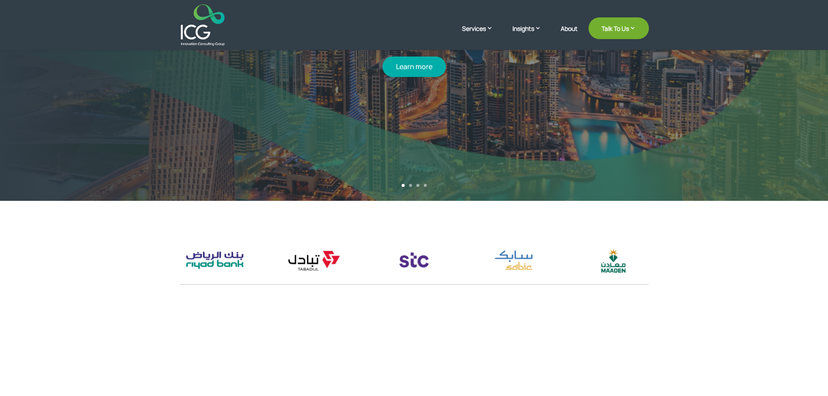
scroll to position [130, 0]
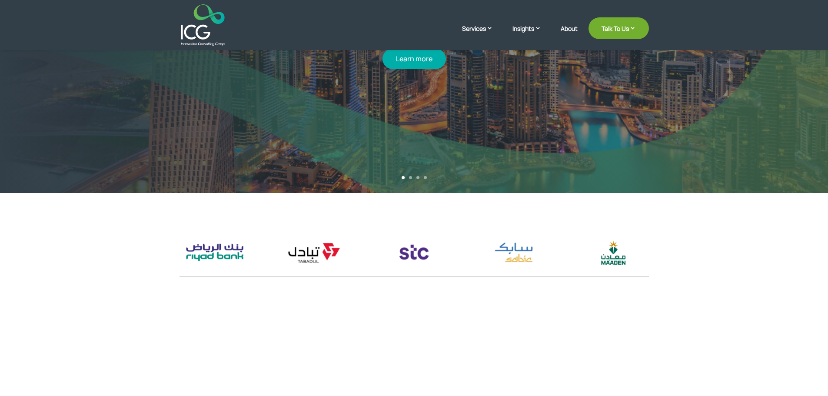
click at [549, 261] on img "8 / 17" at bounding box center [513, 252] width 71 height 30
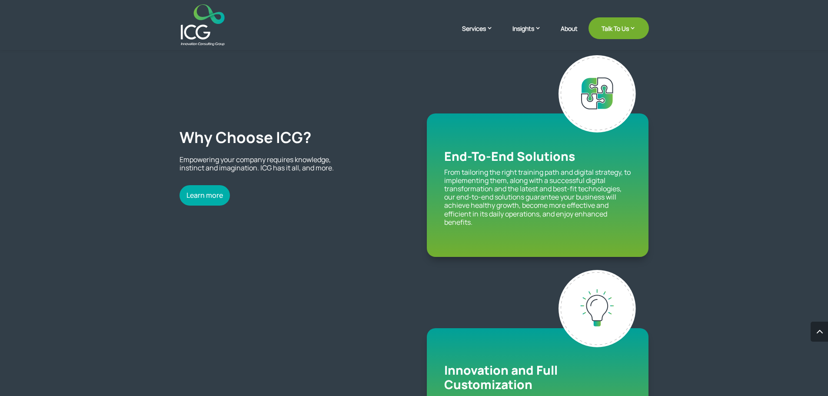
scroll to position [0, 0]
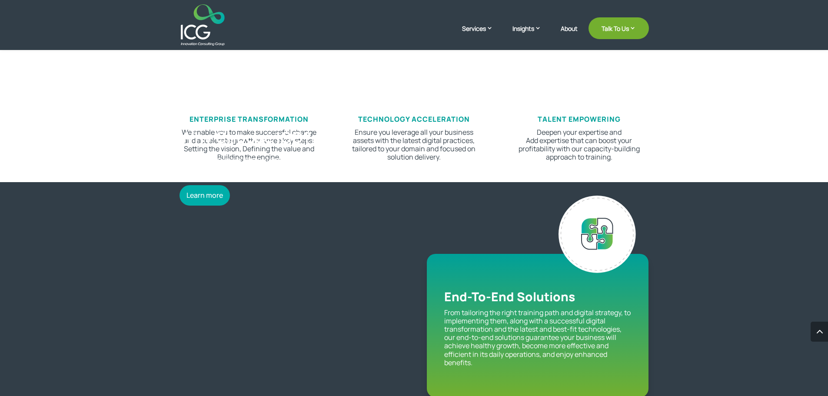
scroll to position [229, 0]
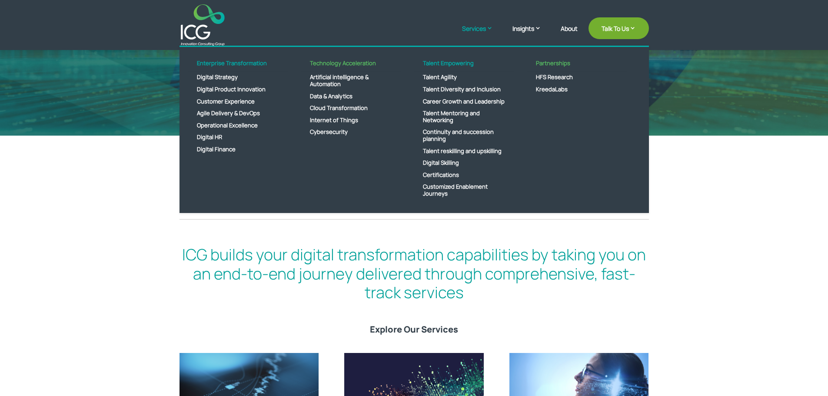
click at [483, 27] on link "Services" at bounding box center [482, 35] width 40 height 22
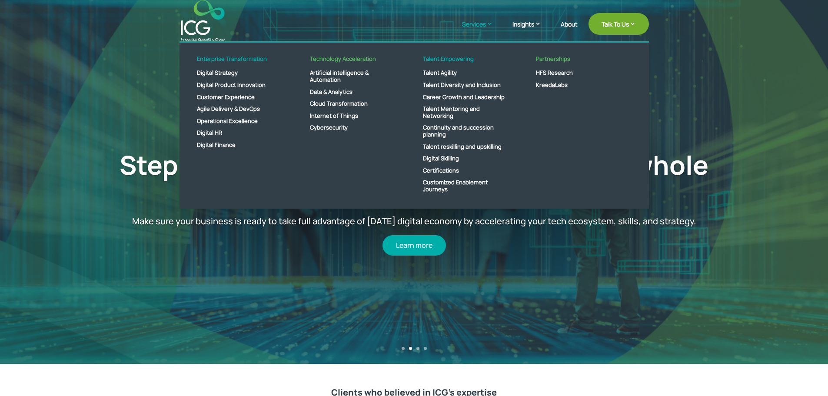
click at [483, 27] on link "Services" at bounding box center [482, 31] width 40 height 22
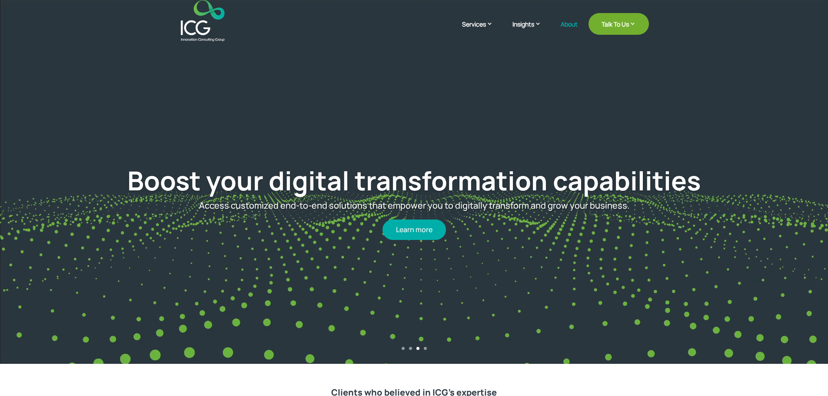
click at [570, 23] on link "About" at bounding box center [569, 31] width 17 height 20
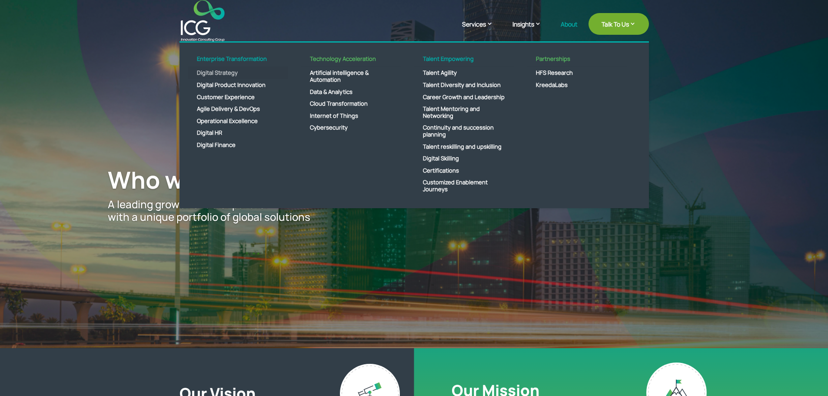
click at [218, 76] on link "Digital Strategy" at bounding box center [238, 73] width 100 height 12
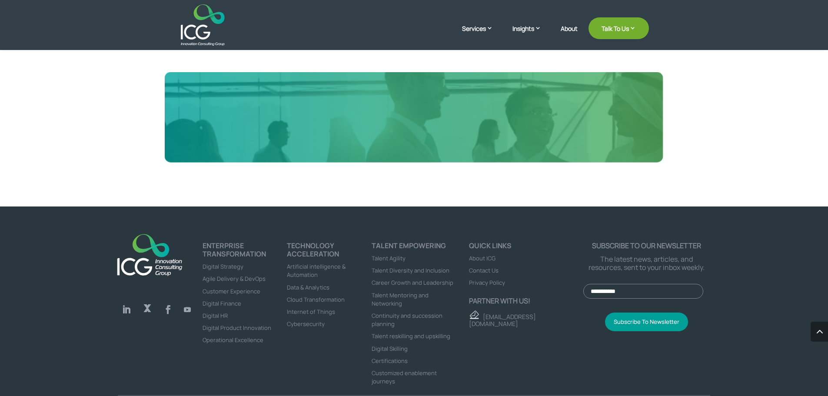
scroll to position [2251, 0]
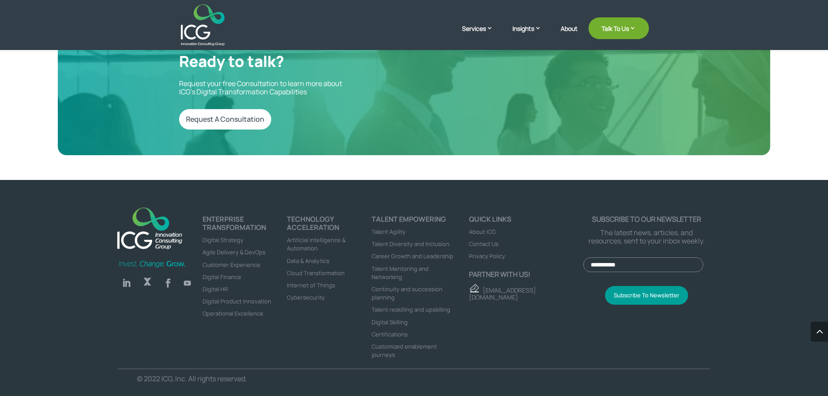
click at [555, 96] on div "Ready to talk? Request your free Consultation to learn more about ICG’s Digital…" at bounding box center [413, 90] width 469 height 101
click at [808, 332] on div "Follow Follow Follow Follow ENTERPRISE TRANSFORMATION Digital Strategy Agile De…" at bounding box center [414, 288] width 828 height 216
click at [816, 336] on span at bounding box center [819, 332] width 17 height 20
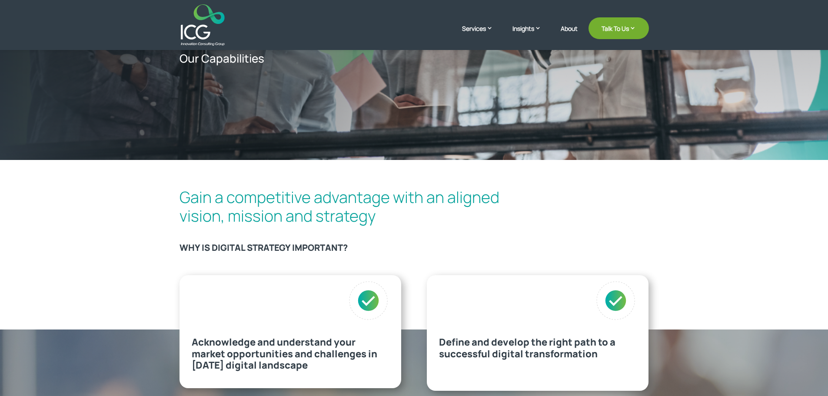
scroll to position [0, 0]
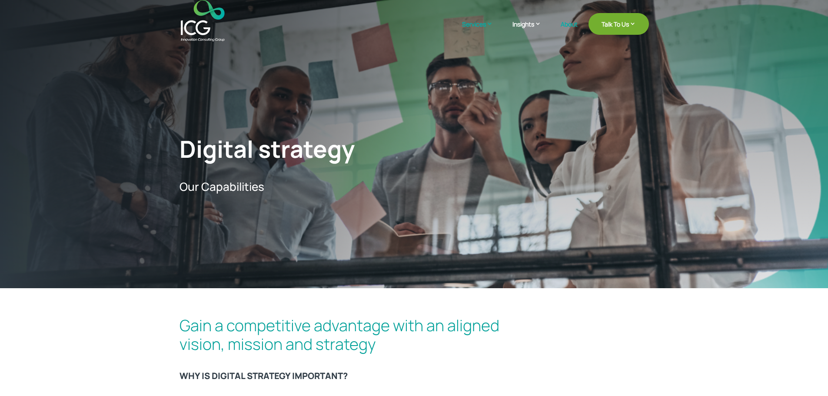
click at [571, 27] on link "About" at bounding box center [569, 31] width 17 height 20
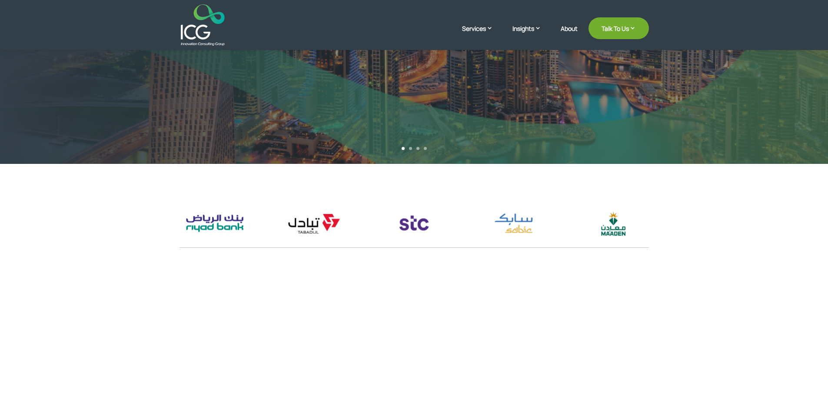
scroll to position [174, 0]
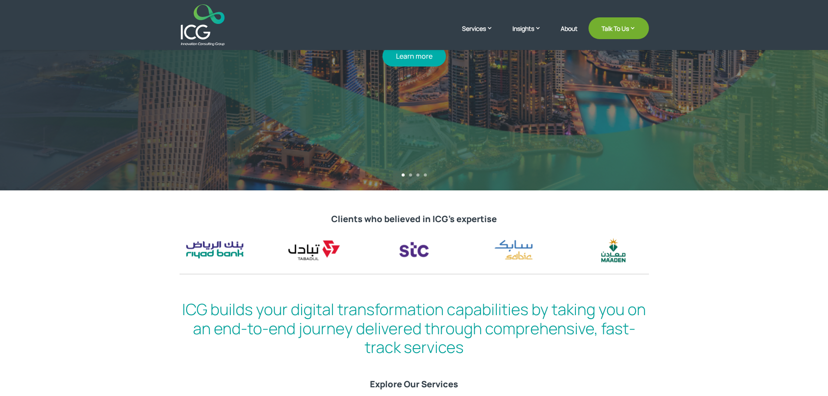
click at [350, 251] on img "6 / 17" at bounding box center [314, 250] width 71 height 30
click at [538, 256] on img "8 / 17" at bounding box center [513, 250] width 71 height 30
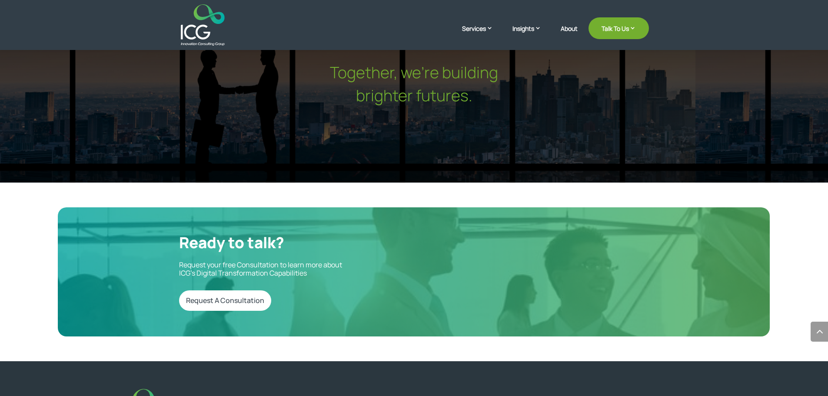
scroll to position [2923, 0]
